Goal: Use online tool/utility: Utilize a website feature to perform a specific function

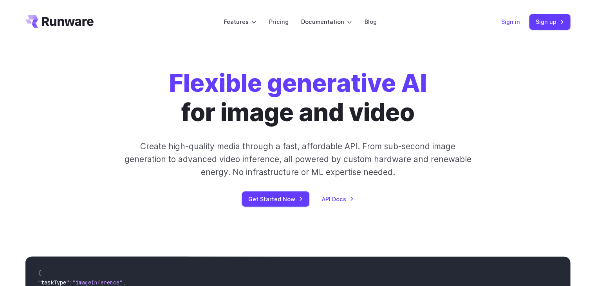
click at [507, 22] on link "Sign in" at bounding box center [510, 21] width 19 height 9
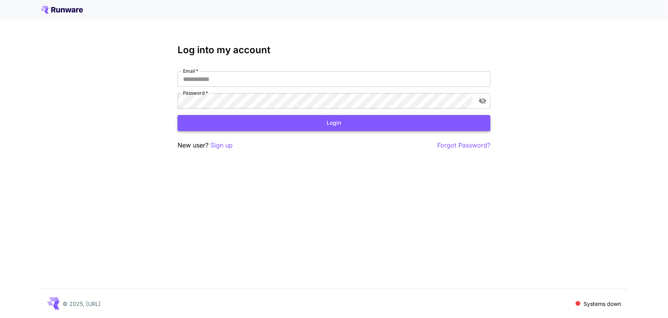
type input "**********"
click at [210, 121] on button "Login" at bounding box center [334, 123] width 313 height 16
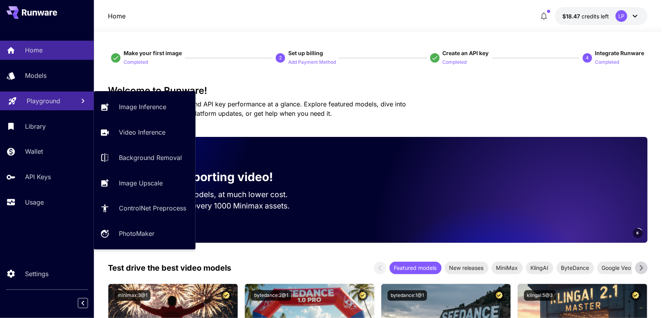
click at [50, 100] on p "Playground" at bounding box center [44, 100] width 34 height 9
